Goal: Navigation & Orientation: Find specific page/section

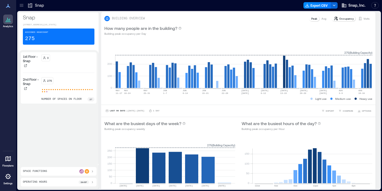
click at [6, 174] on icon at bounding box center [8, 176] width 6 height 6
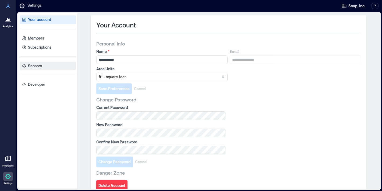
click at [46, 66] on link "Sensors" at bounding box center [48, 66] width 56 height 9
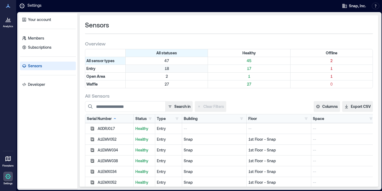
click at [182, 69] on p "18" at bounding box center [167, 68] width 80 height 5
click at [301, 67] on p "1" at bounding box center [332, 68] width 80 height 5
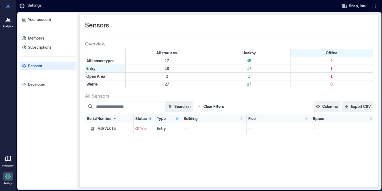
click at [108, 129] on div "A1EVU015" at bounding box center [115, 128] width 34 height 5
copy div "A1EVU015"
click at [170, 67] on p "18" at bounding box center [167, 68] width 80 height 5
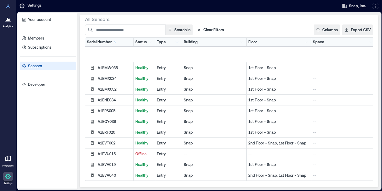
scroll to position [59, 0]
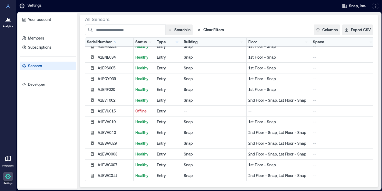
click at [280, 100] on p "2nd Floor - Snap, 1st Floor - Snap" at bounding box center [278, 100] width 61 height 5
click at [277, 133] on p "2nd Floor - Snap, 1st Floor - Snap" at bounding box center [278, 132] width 61 height 5
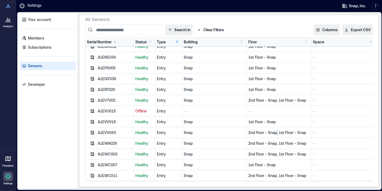
click at [277, 133] on p "2nd Floor - Snap, 1st Floor - Snap" at bounding box center [278, 132] width 61 height 5
click at [275, 138] on div "2nd Floor - Snap, 1st Floor - Snap" at bounding box center [279, 132] width 65 height 11
click at [273, 157] on p "2nd Floor - Snap, 1st Floor - Snap" at bounding box center [278, 154] width 61 height 5
click at [272, 180] on div "2nd Floor - Snap, 1st Floor - Snap" at bounding box center [279, 175] width 65 height 11
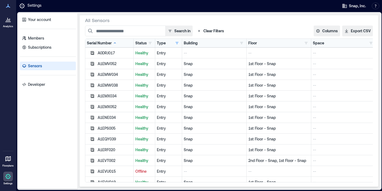
scroll to position [77, 0]
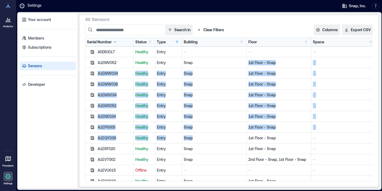
drag, startPoint x: 207, startPoint y: 65, endPoint x: 199, endPoint y: 142, distance: 76.6
click at [199, 142] on div "A0DRJ017 Healthy Entry -- -- -- A1EMV052 Healthy Entry Snap 1st Floor - Snap --…" at bounding box center [230, 144] width 291 height 194
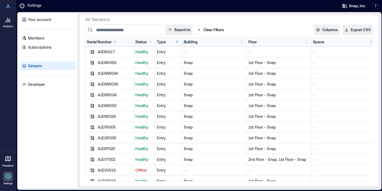
click at [208, 155] on div "Snap" at bounding box center [214, 159] width 65 height 11
click at [208, 152] on div "Snap" at bounding box center [214, 148] width 65 height 11
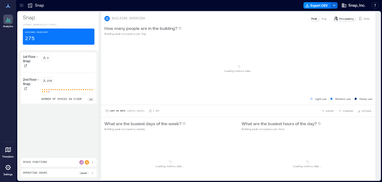
click at [6, 166] on icon at bounding box center [7, 167] width 5 height 5
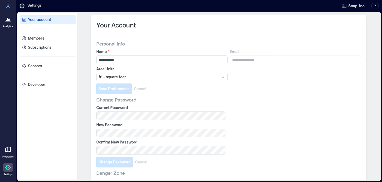
click at [40, 70] on div "Your account Members Subscriptions Sensors Developer" at bounding box center [47, 96] width 59 height 167
click at [41, 68] on p "Sensors" at bounding box center [35, 65] width 14 height 5
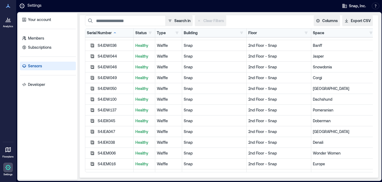
scroll to position [371, 0]
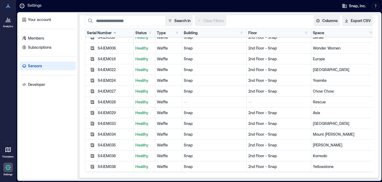
click at [204, 102] on p "--" at bounding box center [214, 101] width 61 height 5
click at [324, 104] on p "Rescue" at bounding box center [343, 101] width 61 height 5
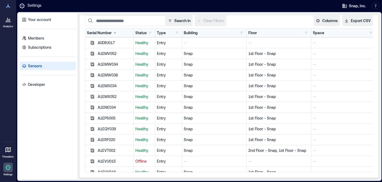
scroll to position [0, 0]
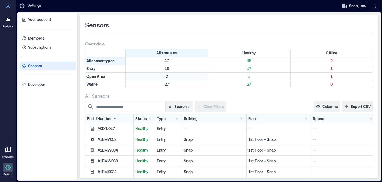
click at [167, 73] on div "2" at bounding box center [167, 77] width 82 height 8
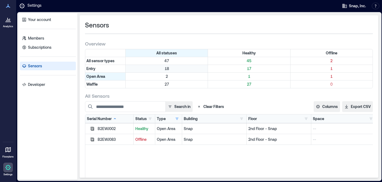
click at [167, 69] on p "18" at bounding box center [167, 68] width 80 height 5
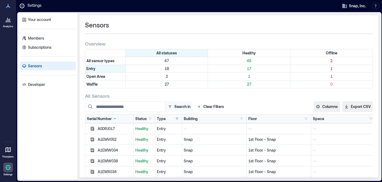
click at [175, 110] on button "Search in" at bounding box center [179, 106] width 27 height 11
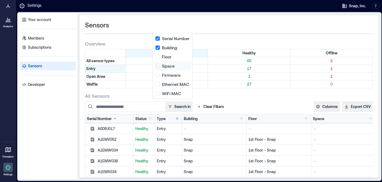
click at [176, 67] on button "Space" at bounding box center [172, 66] width 37 height 9
click at [167, 118] on div "Type Entry 18 Open Area 2 Waffle 27 Clear column filters" at bounding box center [168, 118] width 23 height 5
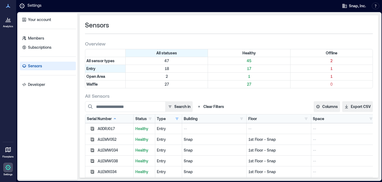
click at [255, 119] on div "Floor" at bounding box center [252, 118] width 9 height 5
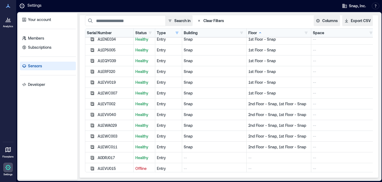
scroll to position [59, 0]
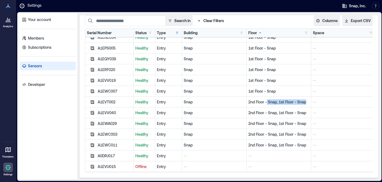
drag, startPoint x: 258, startPoint y: 107, endPoint x: 268, endPoint y: 101, distance: 11.3
click at [268, 101] on div "2nd Floor - Snap, 1st Floor - Snap" at bounding box center [279, 102] width 65 height 11
click at [268, 101] on p "2nd Floor - Snap, 1st Floor - Snap" at bounding box center [278, 101] width 61 height 5
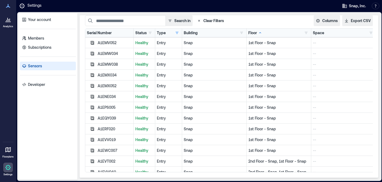
click at [81, 113] on div "Sensors Overview All statuses Healthy Offline All sensor types 47 45 2 Entry 18…" at bounding box center [229, 96] width 299 height 162
